Goal: Transaction & Acquisition: Book appointment/travel/reservation

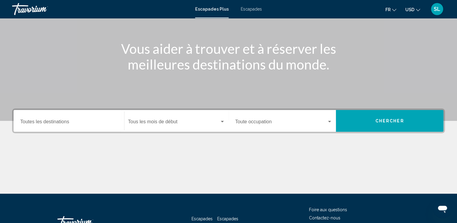
click at [62, 116] on div "Destination Toutes les destinations" at bounding box center [68, 121] width 97 height 19
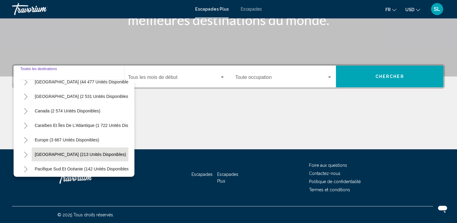
scroll to position [60, 0]
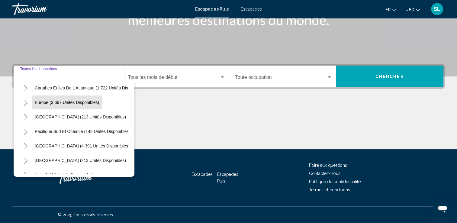
click at [86, 102] on span "Europe (3 667 unités disponibles)" at bounding box center [67, 102] width 64 height 5
type input "**********"
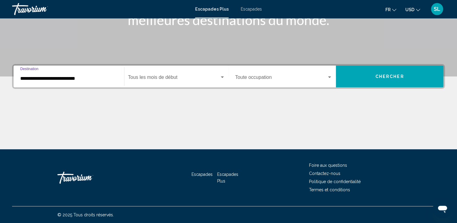
click at [223, 75] on div "Widget de recherche" at bounding box center [222, 77] width 5 height 5
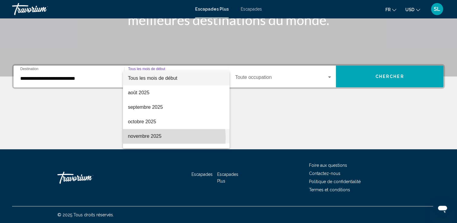
click at [145, 138] on font "novembre 2025" at bounding box center [145, 136] width 34 height 5
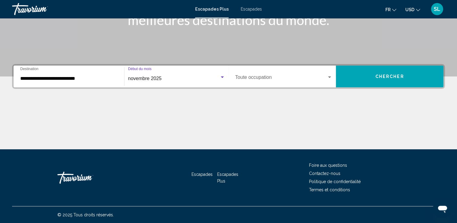
click at [323, 79] on span "Widget de recherche" at bounding box center [281, 78] width 92 height 5
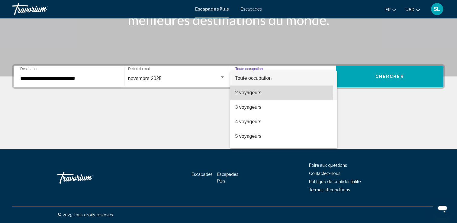
click at [246, 91] on font "2 voyageurs" at bounding box center [248, 92] width 26 height 5
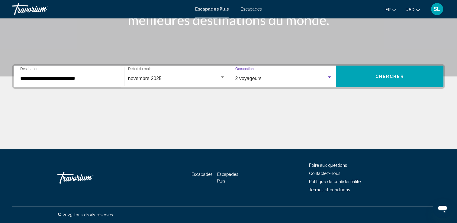
click at [387, 76] on span "Chercher" at bounding box center [390, 76] width 29 height 5
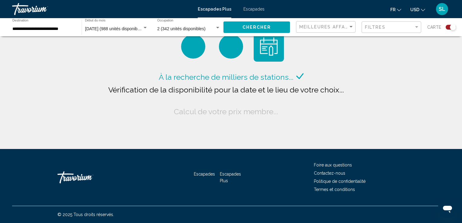
click at [420, 11] on button "USD USD ($) MXN (Mex$) CAD (Can$) GBP (£) EUR (€) AUD (A$) NZD (NZ$) CNY (CN¥)" at bounding box center [417, 9] width 15 height 9
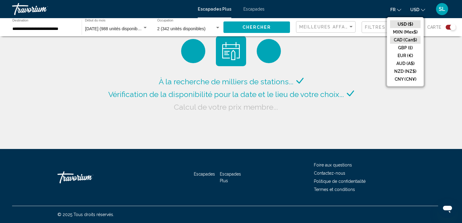
click at [404, 40] on button "CAD (Can$)" at bounding box center [405, 40] width 31 height 8
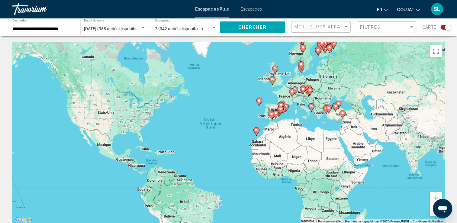
click at [407, 8] on span "GOUJAT" at bounding box center [406, 9] width 18 height 5
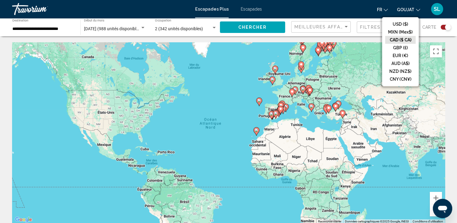
click at [392, 40] on button "CAD ($ CA)" at bounding box center [400, 40] width 31 height 8
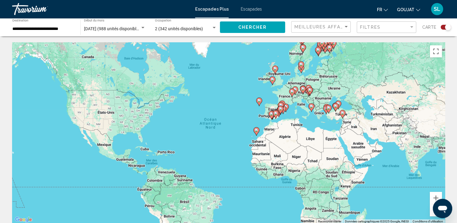
click at [418, 9] on icon "Changer de devise" at bounding box center [418, 10] width 4 height 4
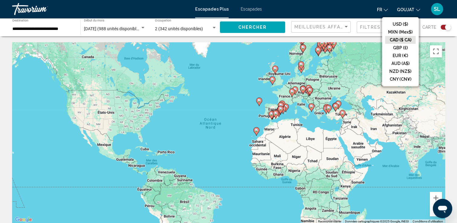
click at [408, 39] on button "CAD ($ CA)" at bounding box center [400, 40] width 31 height 8
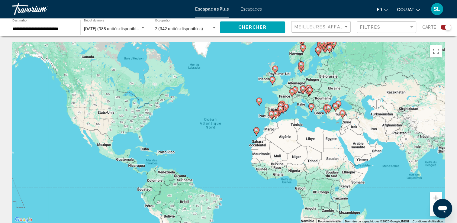
click at [385, 7] on mat-icon "Changer la langue" at bounding box center [386, 9] width 4 height 4
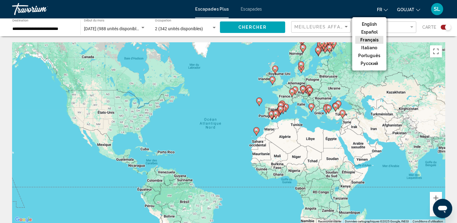
click at [374, 39] on button "Français" at bounding box center [370, 40] width 28 height 8
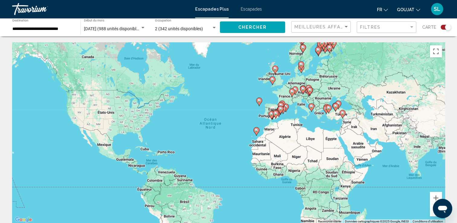
click at [412, 10] on span "GOUJAT" at bounding box center [406, 9] width 18 height 5
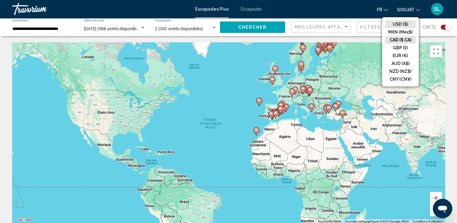
click at [406, 24] on button "USD ($)" at bounding box center [400, 24] width 31 height 8
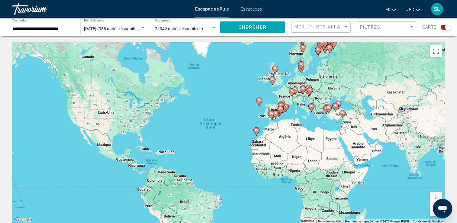
click at [414, 11] on span "USD" at bounding box center [410, 9] width 9 height 5
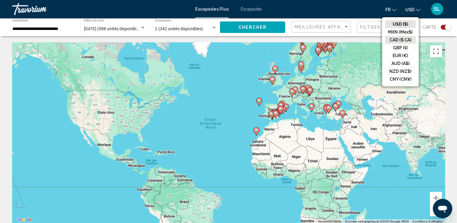
click at [404, 38] on button "CAD ($ CA)" at bounding box center [400, 40] width 31 height 8
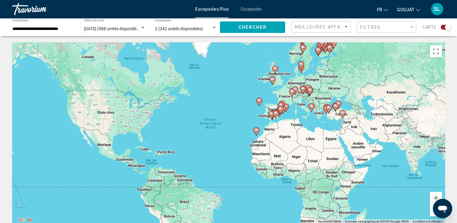
click at [409, 10] on span "GOUJAT" at bounding box center [406, 9] width 18 height 5
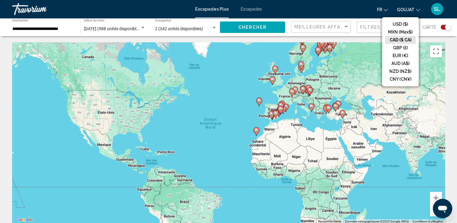
click at [405, 41] on button "CAD ($ CA)" at bounding box center [400, 40] width 31 height 8
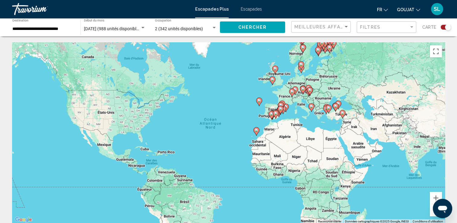
click at [292, 105] on div "Pour activer le glissement avec le clavier, appuyez sur Alt+Entrée. Une fois ce…" at bounding box center [228, 132] width 433 height 181
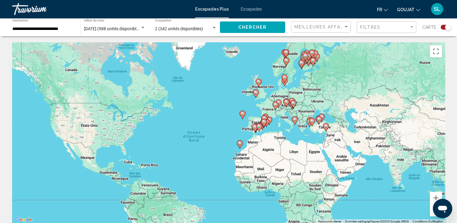
drag, startPoint x: 289, startPoint y: 101, endPoint x: 272, endPoint y: 115, distance: 21.7
click at [272, 115] on div "Pour activer le glissement avec le clavier, appuyez sur Alt+Entrée. Une fois ce…" at bounding box center [228, 132] width 433 height 181
drag, startPoint x: 435, startPoint y: 197, endPoint x: 433, endPoint y: 194, distance: 3.7
click at [434, 195] on button "Zoom avant" at bounding box center [436, 198] width 12 height 12
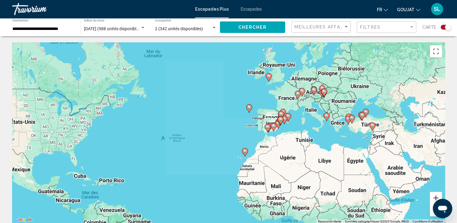
click at [433, 194] on button "Zoom avant" at bounding box center [436, 198] width 12 height 12
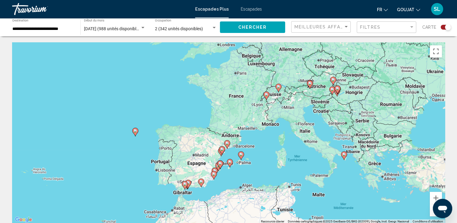
drag, startPoint x: 391, startPoint y: 115, endPoint x: 242, endPoint y: 174, distance: 160.2
click at [242, 174] on div "Pour activer le glissement avec le clavier, appuyez sur Alt+Entrée. Une fois ce…" at bounding box center [228, 132] width 433 height 181
click at [433, 195] on button "Zoom avant" at bounding box center [436, 198] width 12 height 12
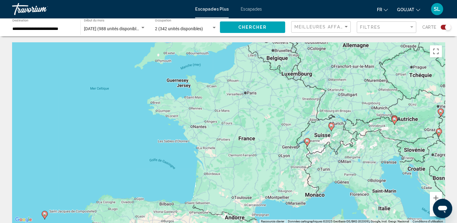
drag, startPoint x: 318, startPoint y: 107, endPoint x: 320, endPoint y: 177, distance: 70.2
click at [320, 177] on div "Pour activer le glissement avec le clavier, appuyez sur Alt+Entrée. Une fois ce…" at bounding box center [228, 132] width 433 height 181
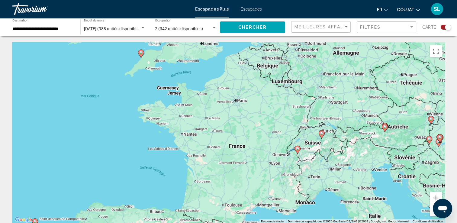
drag, startPoint x: 236, startPoint y: 158, endPoint x: 220, endPoint y: 171, distance: 20.8
click at [227, 170] on div "Pour activer le glissement avec le clavier, appuyez sur Alt+Entrée. Une fois ce…" at bounding box center [228, 132] width 433 height 181
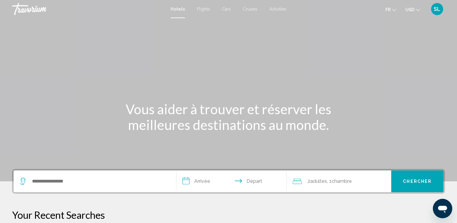
click at [193, 182] on input "**********" at bounding box center [233, 182] width 113 height 24
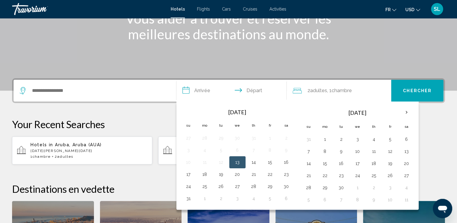
scroll to position [149, 0]
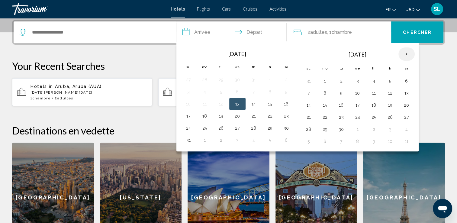
click at [407, 54] on th "Next month" at bounding box center [407, 53] width 16 height 13
click at [325, 129] on button "24" at bounding box center [325, 129] width 10 height 8
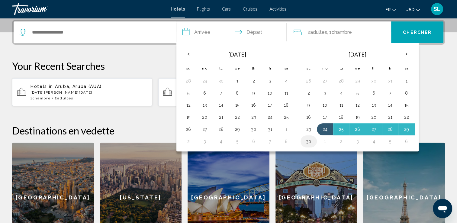
click at [308, 142] on button "30" at bounding box center [309, 141] width 10 height 8
type input "**********"
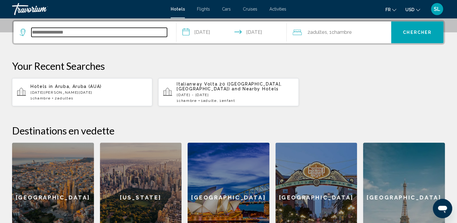
click at [69, 30] on input "Search widget" at bounding box center [99, 32] width 136 height 9
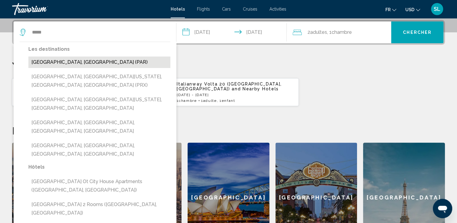
click at [59, 62] on button "Paris, France (PAR)" at bounding box center [99, 62] width 142 height 11
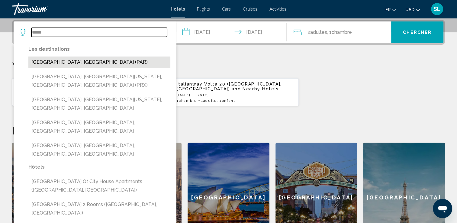
type input "**********"
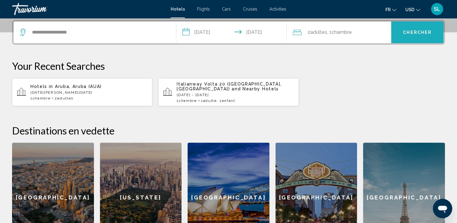
click at [402, 34] on button "Chercher" at bounding box center [417, 32] width 52 height 22
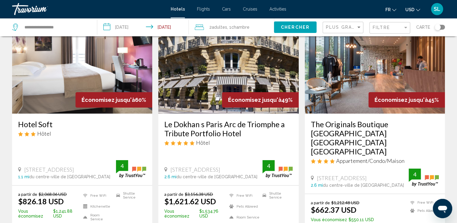
scroll to position [30, 0]
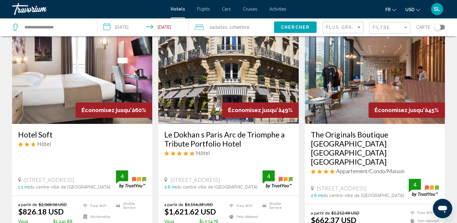
click at [409, 9] on span "USD" at bounding box center [410, 9] width 9 height 5
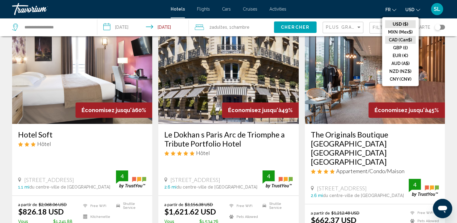
click at [398, 39] on button "CAD (Can$)" at bounding box center [400, 40] width 31 height 8
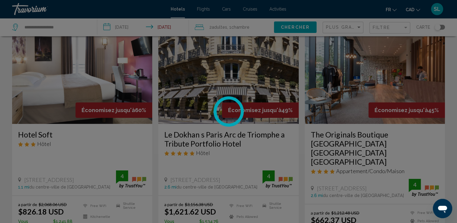
scroll to position [0, 0]
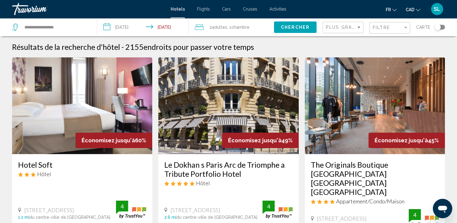
click at [12, 75] on img "Main content" at bounding box center [82, 105] width 140 height 97
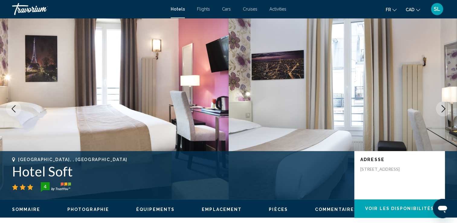
click at [258, 18] on mat-toolbar "Hotels Flights Cars Cruises Activities Hotels Flights Cars Cruises Activities f…" at bounding box center [228, 9] width 457 height 18
